Goal: Task Accomplishment & Management: Use online tool/utility

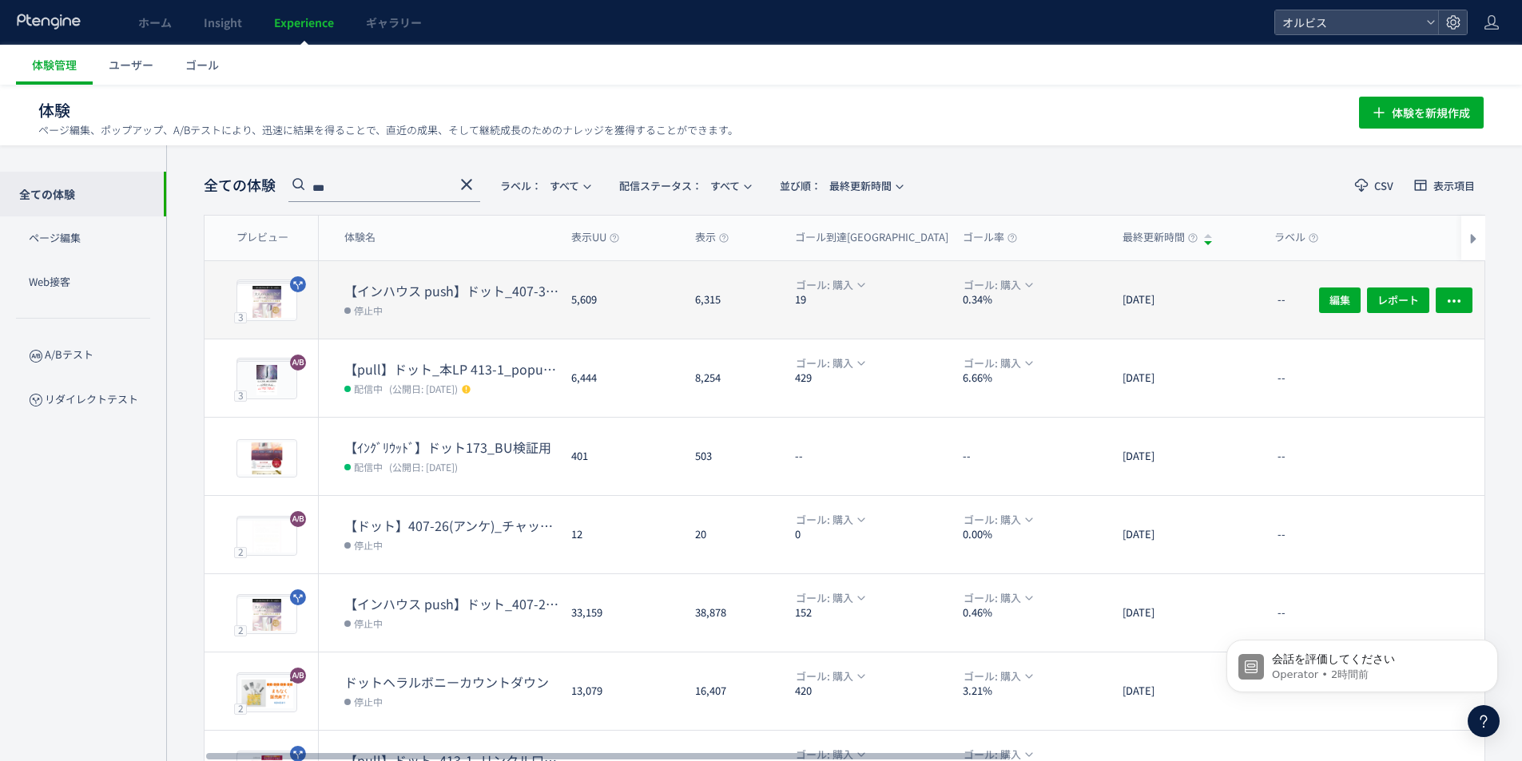
click at [477, 300] on dd "停止中" at bounding box center [451, 310] width 214 height 21
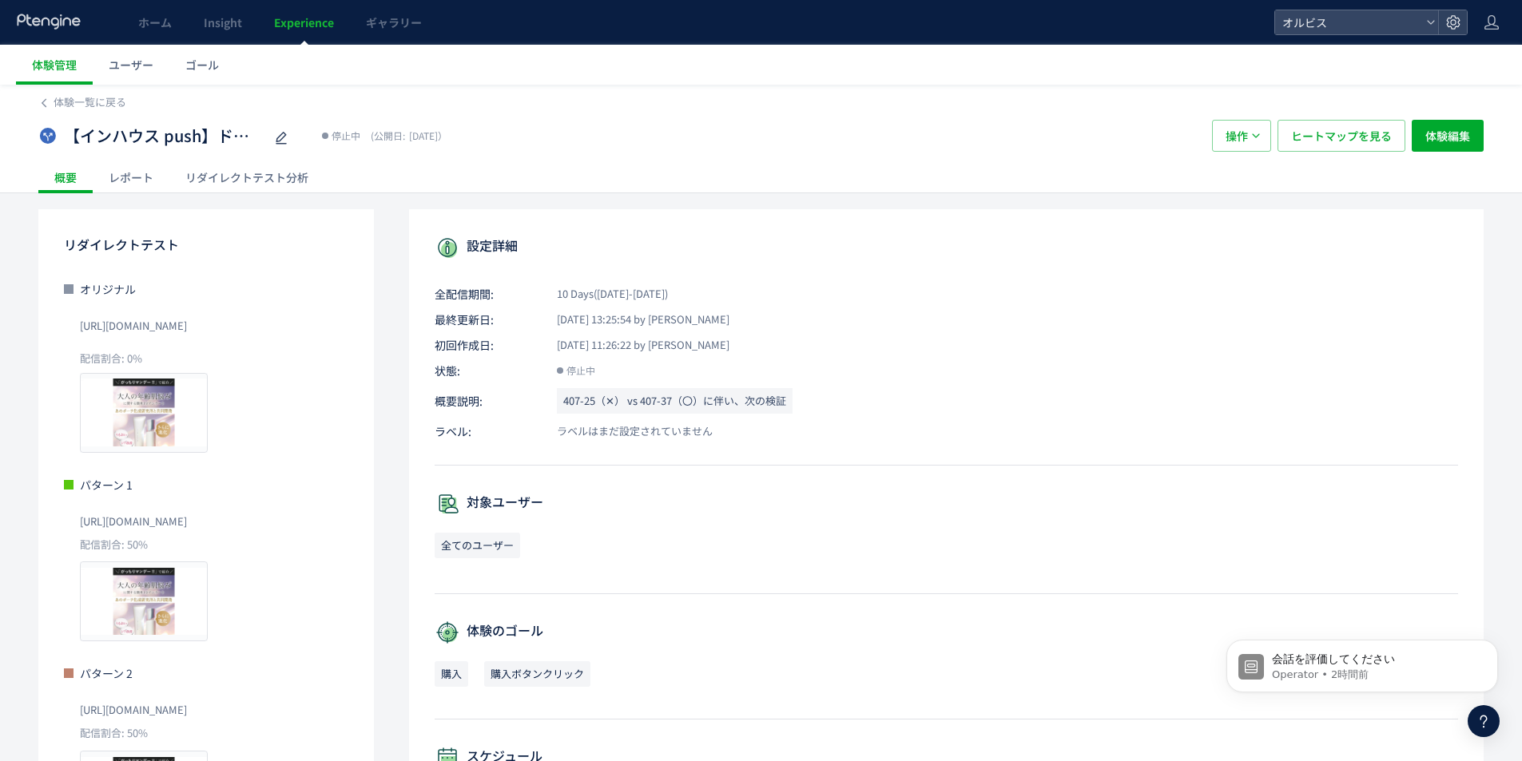
click at [294, 163] on div "リダイレクトテスト分析" at bounding box center [246, 177] width 155 height 32
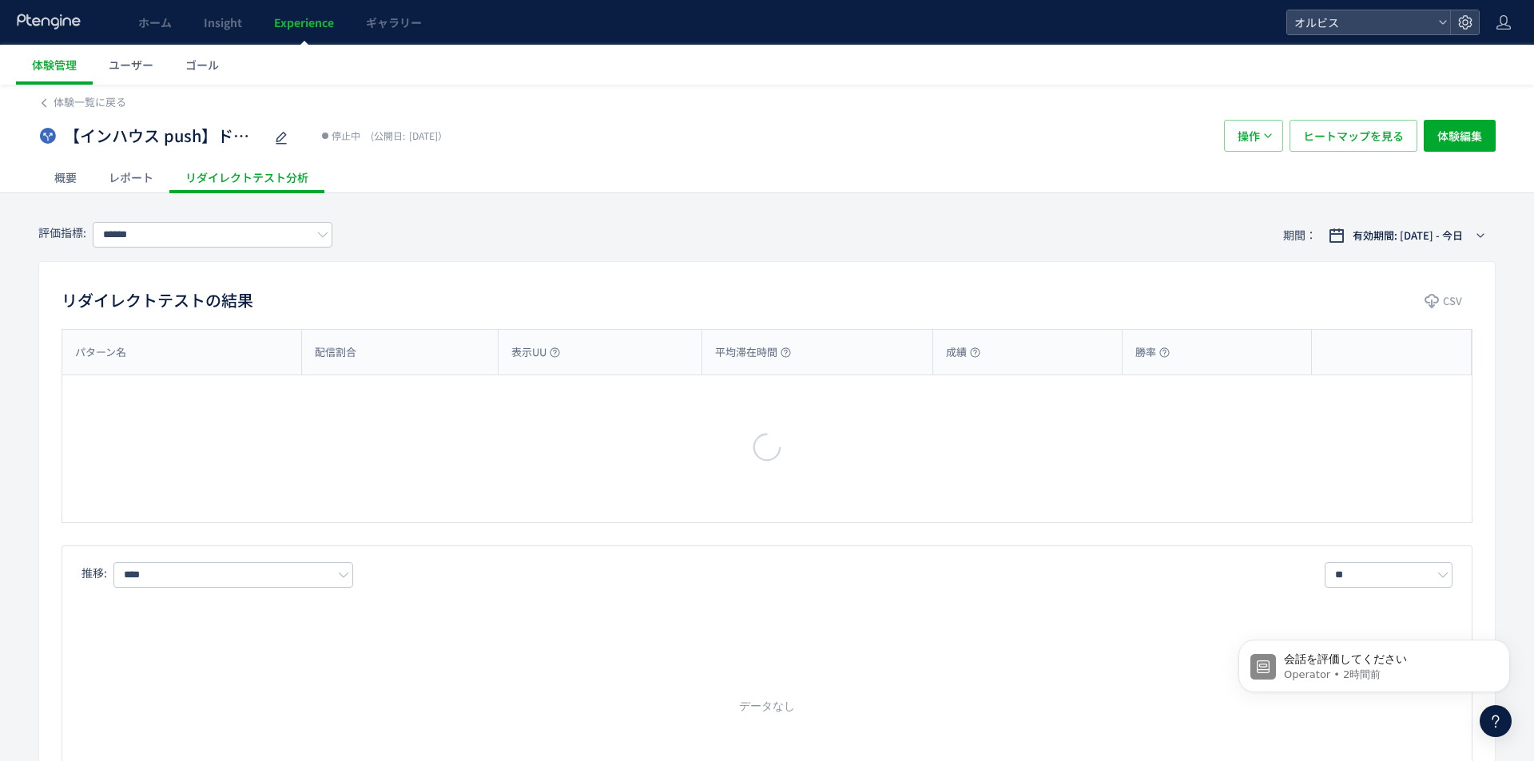
type input "**"
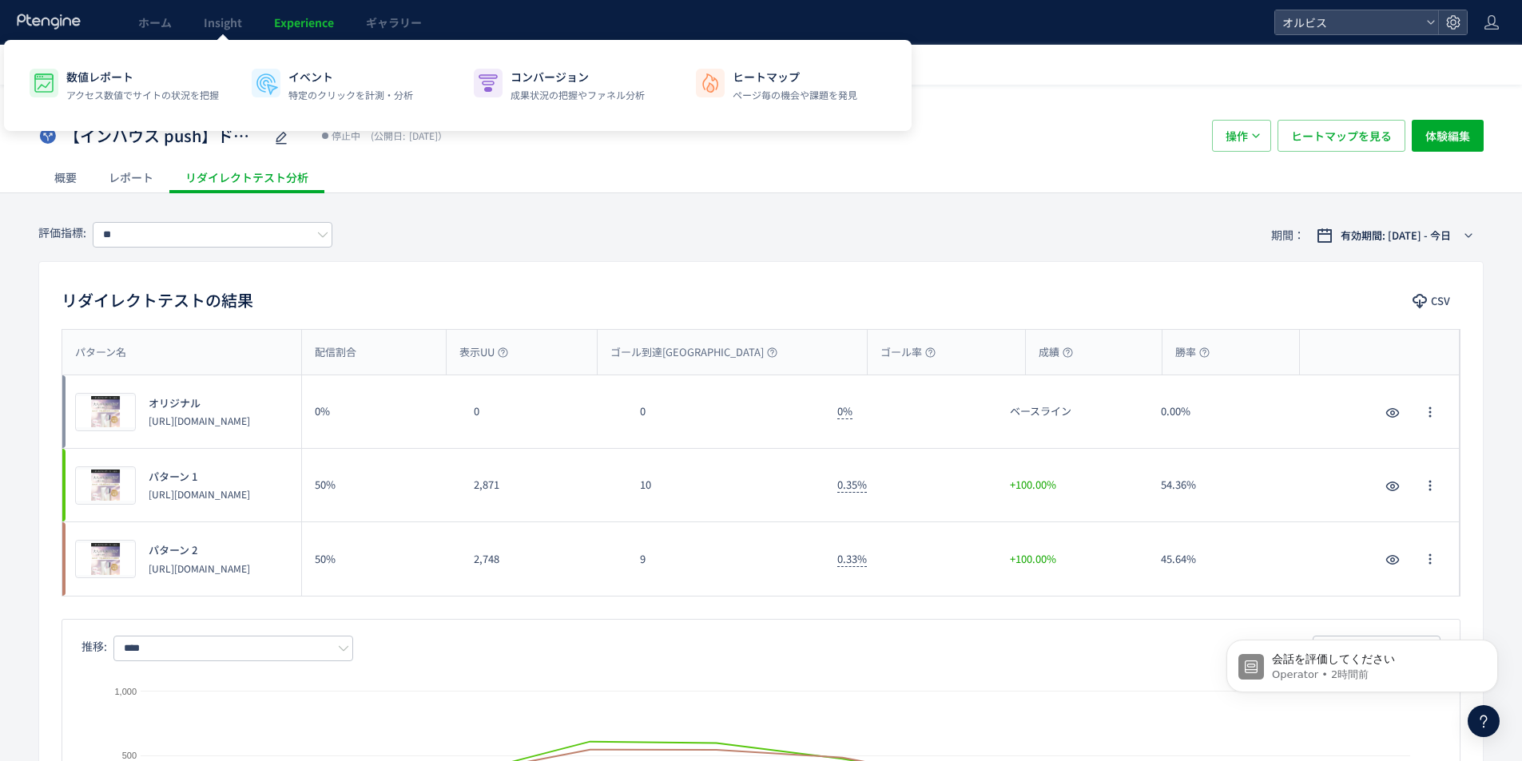
click at [280, 18] on span "Experience" at bounding box center [304, 22] width 60 height 16
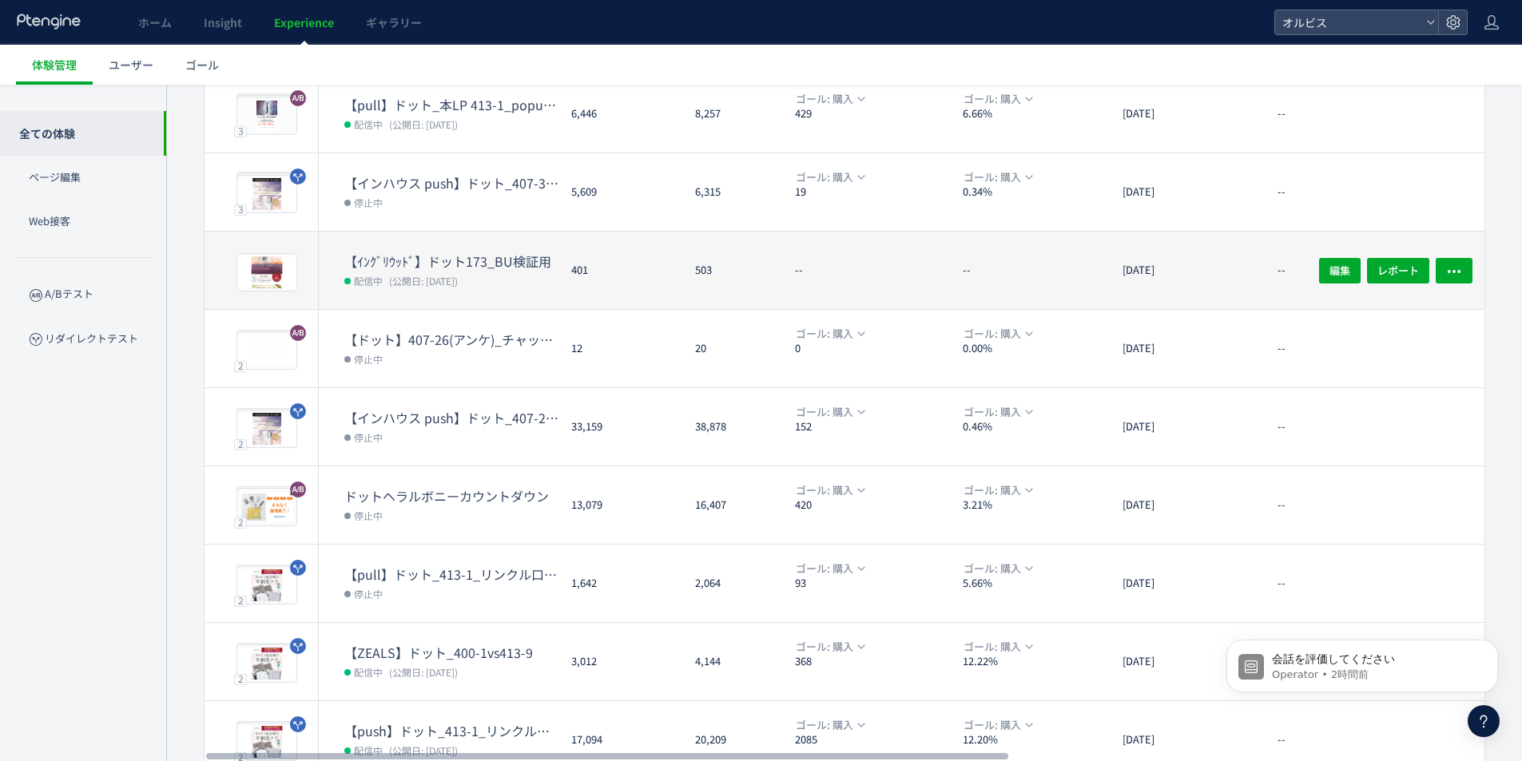
scroll to position [320, 0]
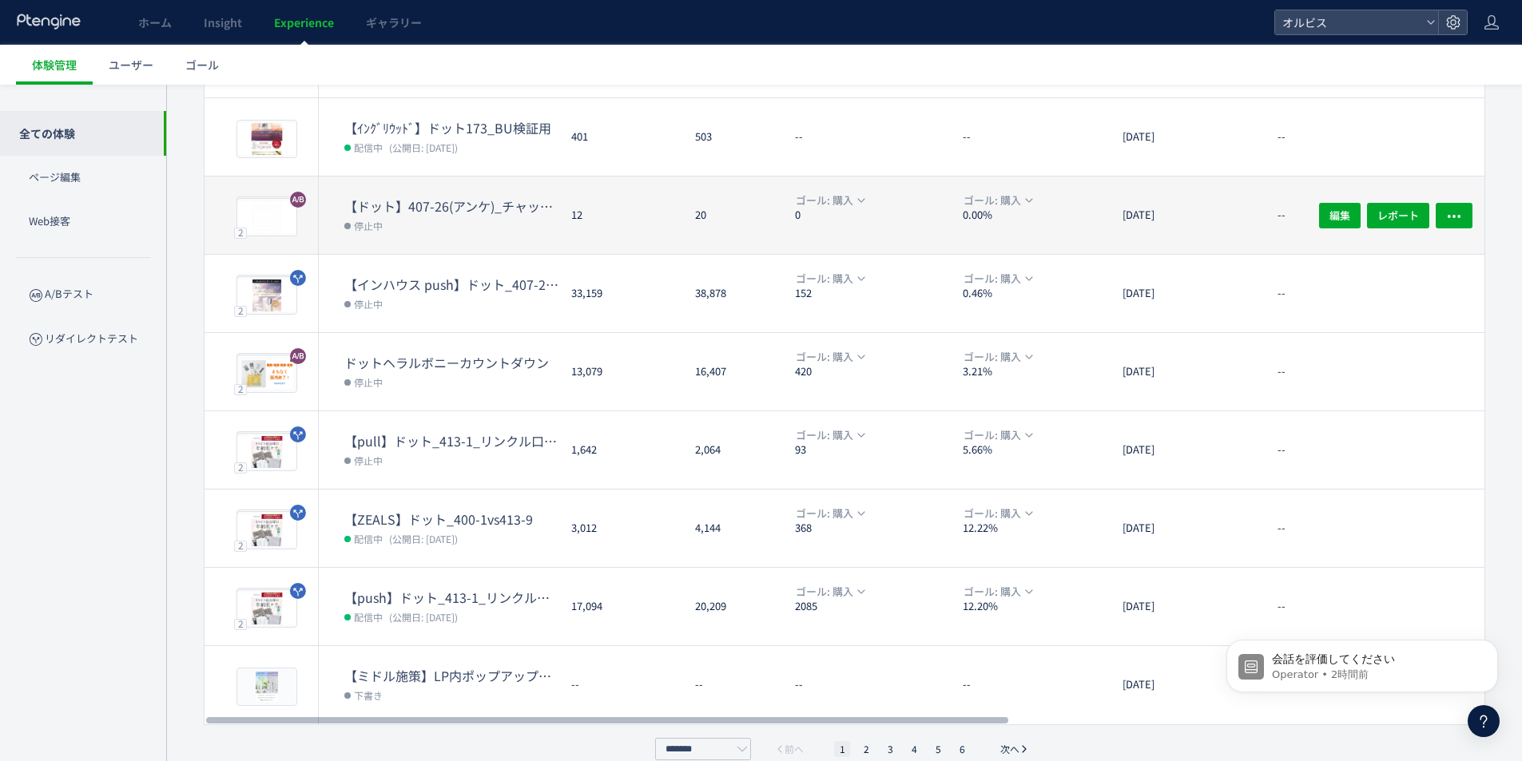
click at [483, 206] on dt "【ドット】407-26(アンケ)_チャットボット発動html" at bounding box center [451, 206] width 214 height 18
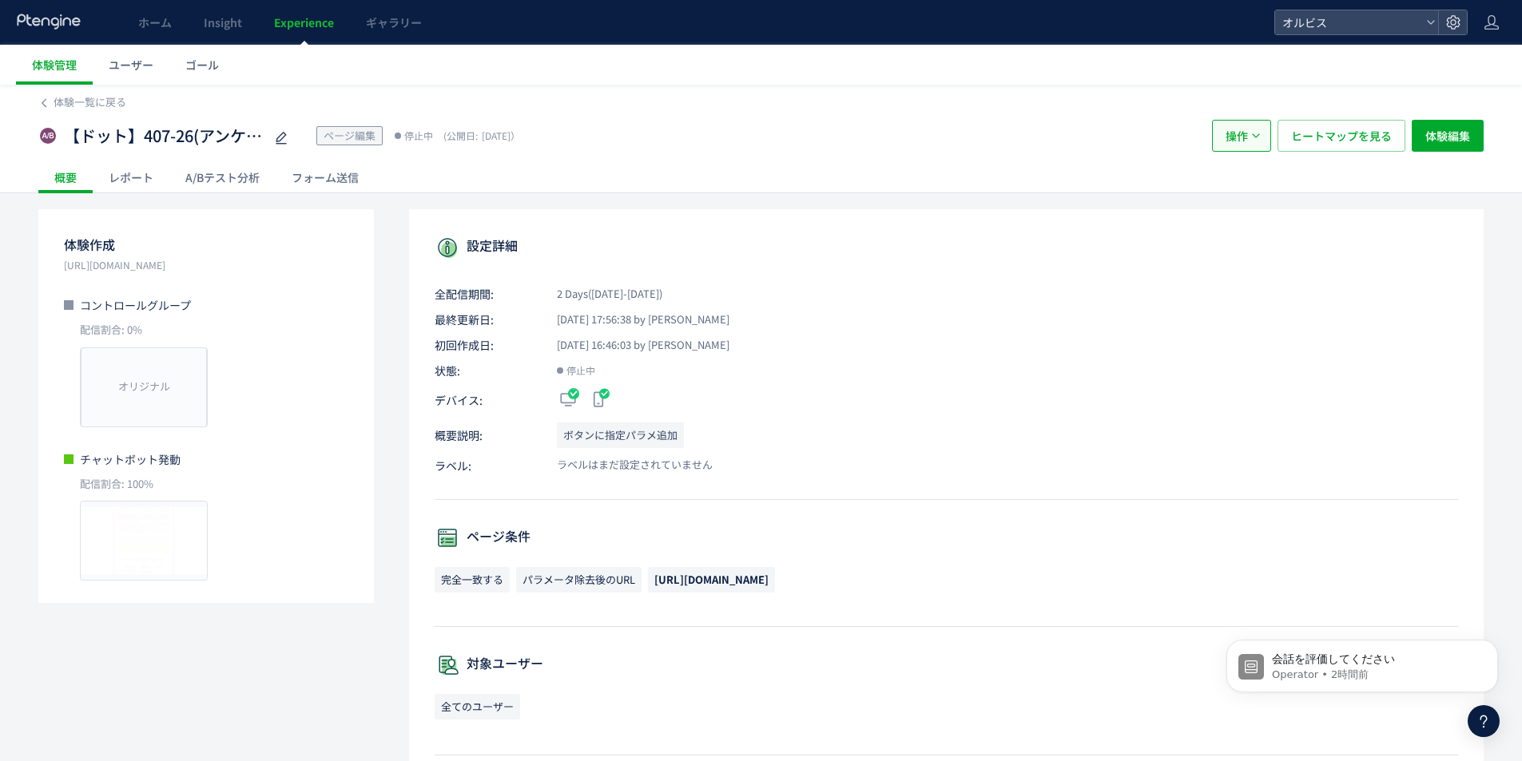
click at [1244, 137] on span "操作" at bounding box center [1236, 136] width 22 height 32
click at [1228, 185] on li "配信" at bounding box center [1241, 184] width 54 height 29
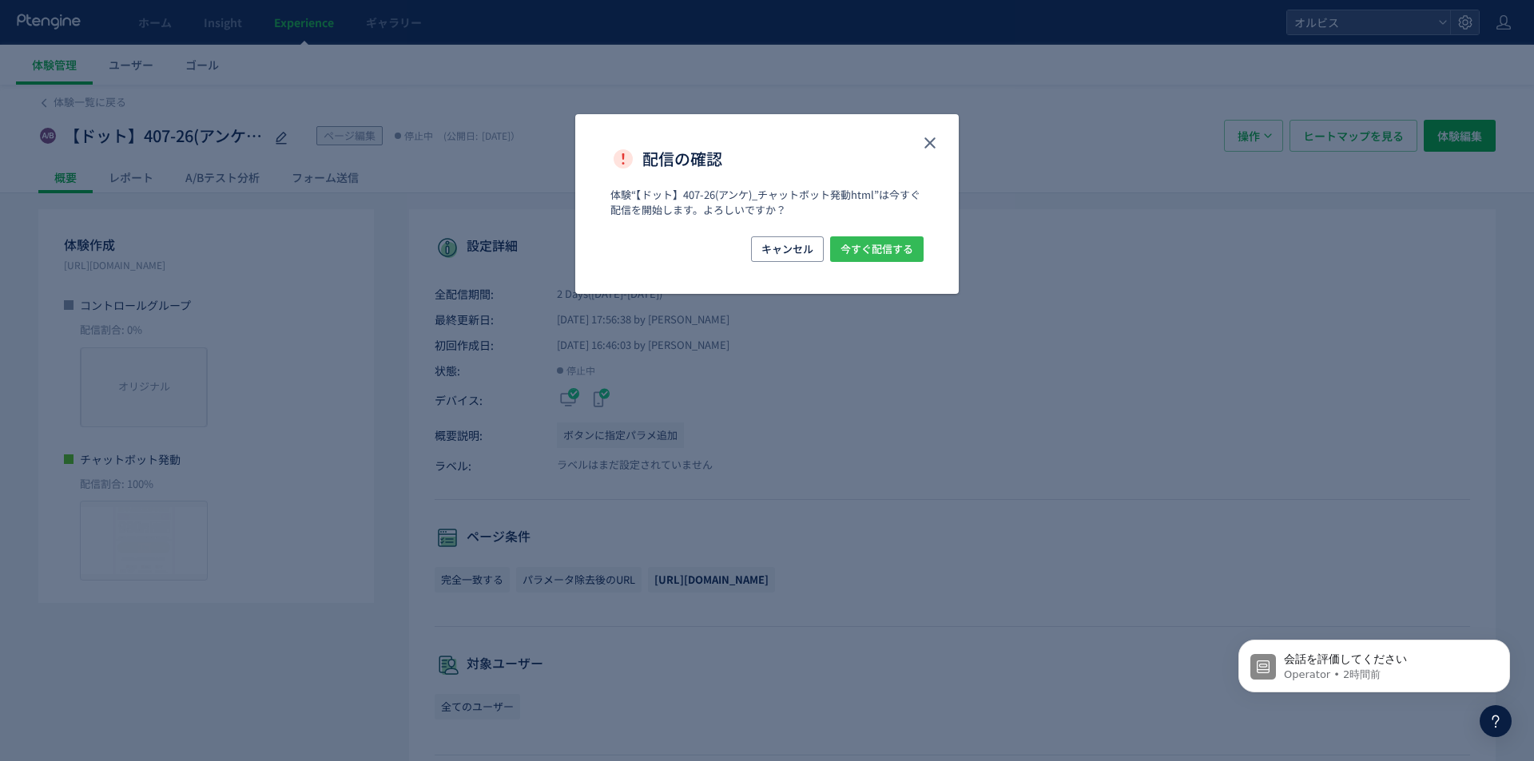
click at [872, 250] on span "今すぐ配信する" at bounding box center [876, 249] width 73 height 26
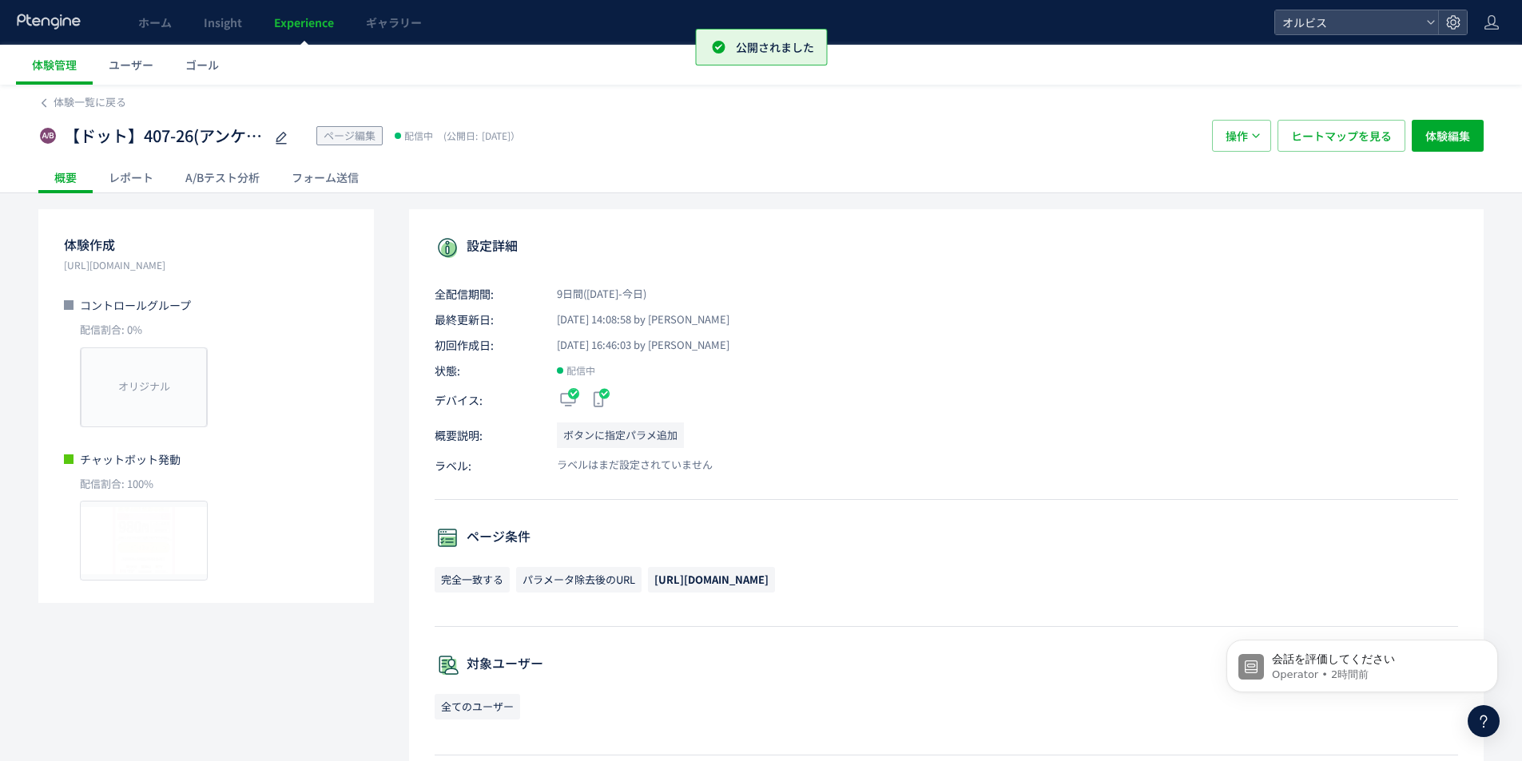
click at [189, 264] on p "[URL][DOMAIN_NAME]" at bounding box center [206, 265] width 284 height 16
copy p "[URL][DOMAIN_NAME]"
